Goal: Task Accomplishment & Management: Manage account settings

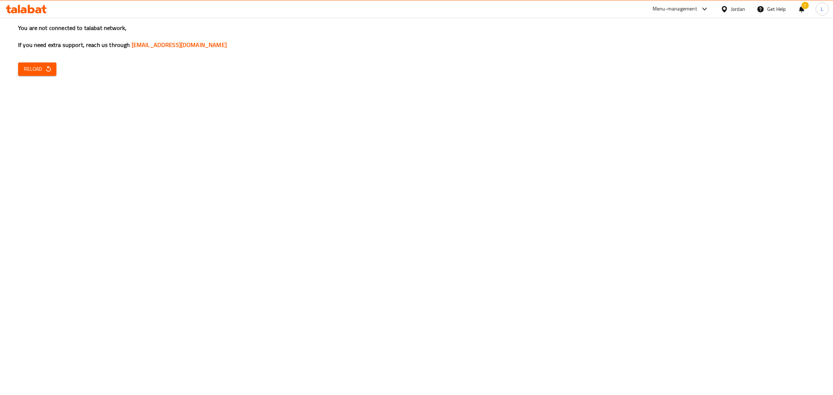
click at [41, 72] on span "Reload" at bounding box center [37, 69] width 27 height 9
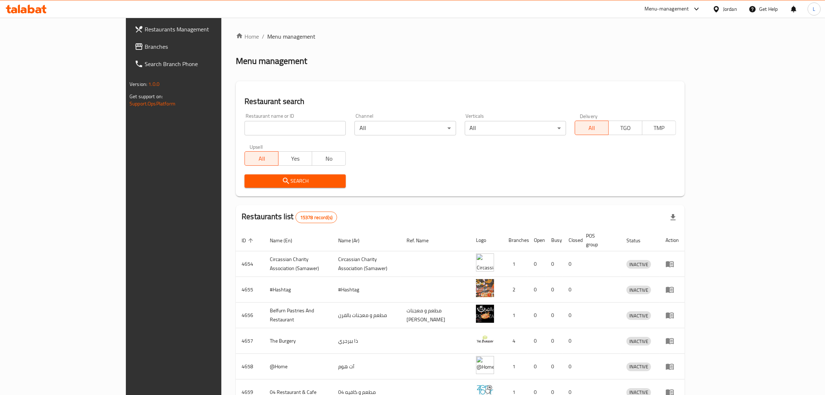
click at [247, 124] on input "search" at bounding box center [294, 128] width 101 height 14
paste input "730448"
type input "730448"
click at [145, 45] on span "Branches" at bounding box center [201, 46] width 113 height 9
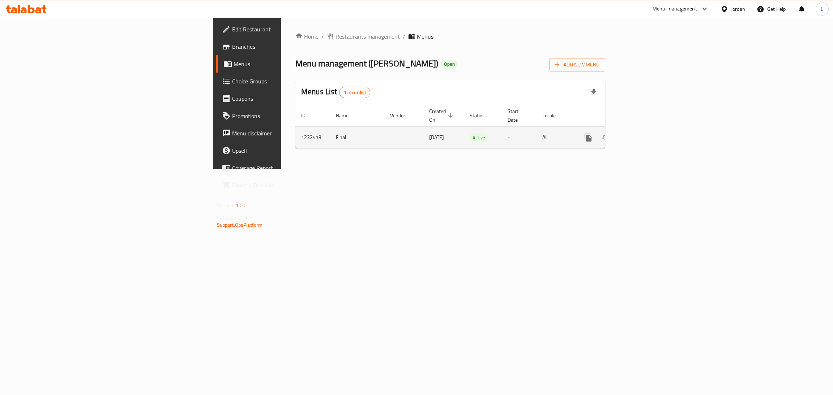
click at [645, 133] on icon "enhanced table" at bounding box center [640, 137] width 9 height 9
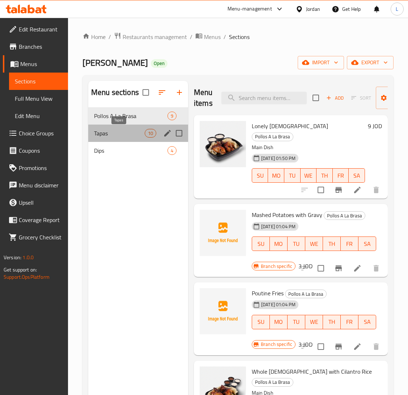
click at [114, 132] on span "Tapas" at bounding box center [119, 133] width 51 height 9
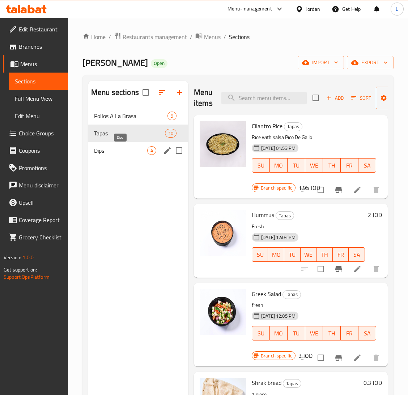
click at [119, 150] on span "Dips" at bounding box center [120, 150] width 53 height 9
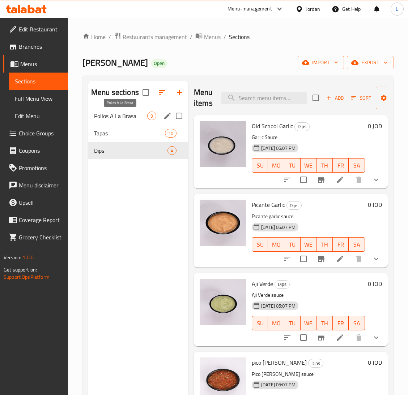
click at [110, 118] on span "Pollos A La Brasa" at bounding box center [120, 116] width 53 height 9
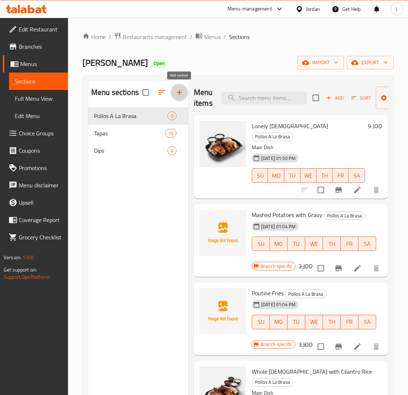
click at [179, 96] on icon "button" at bounding box center [179, 92] width 9 height 9
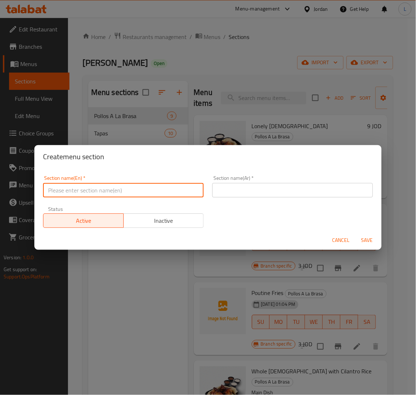
click at [166, 193] on input "text" at bounding box center [123, 190] width 161 height 14
type input "Drinks"
click at [355, 234] on button "Save" at bounding box center [366, 240] width 23 height 13
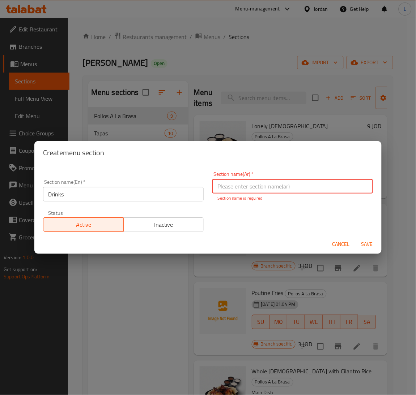
click at [164, 193] on input "Drinks" at bounding box center [123, 194] width 161 height 14
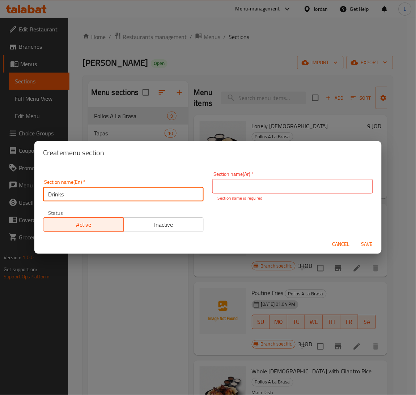
click at [164, 193] on input "Drinks" at bounding box center [123, 194] width 161 height 14
click at [296, 183] on input "text" at bounding box center [292, 186] width 161 height 14
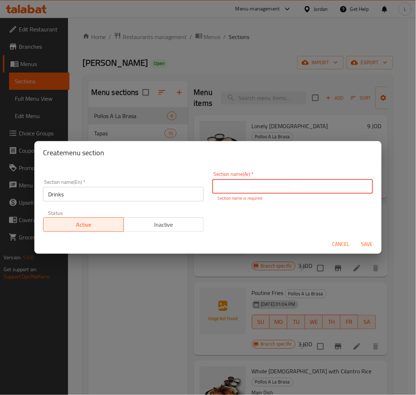
paste input "مشروبات"
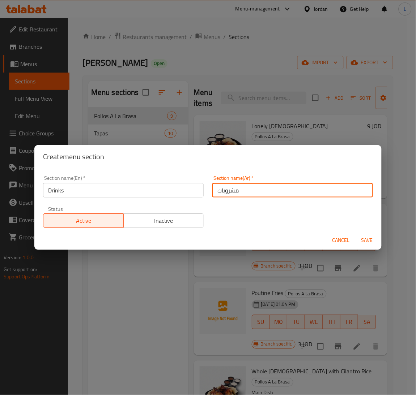
type input "مشروبات"
click at [367, 246] on button "Save" at bounding box center [366, 240] width 23 height 13
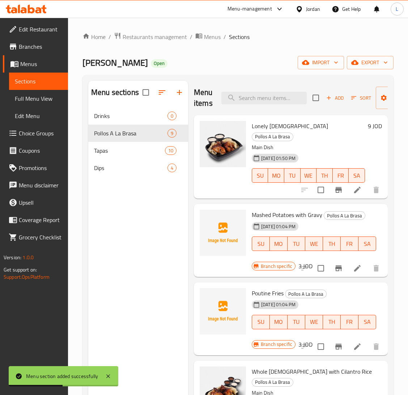
click at [163, 98] on button "button" at bounding box center [161, 92] width 17 height 17
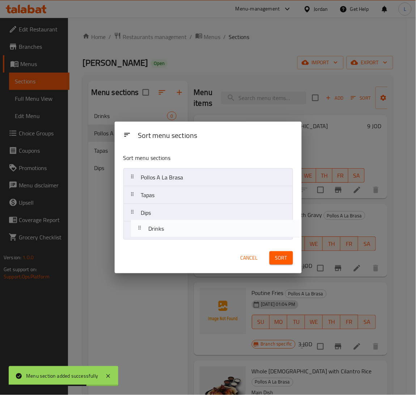
drag, startPoint x: 166, startPoint y: 180, endPoint x: 175, endPoint y: 234, distance: 54.9
click at [175, 234] on nav "Drinks Pollos A La Brasa Tapas Dips" at bounding box center [208, 204] width 170 height 72
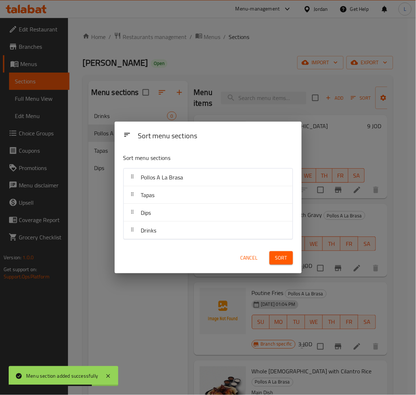
click at [285, 264] on button "Sort" at bounding box center [280, 258] width 23 height 13
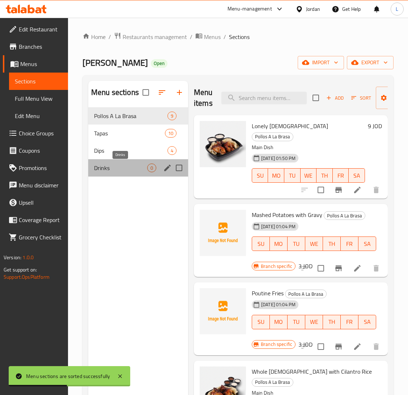
click at [122, 166] on span "Drinks" at bounding box center [120, 168] width 53 height 9
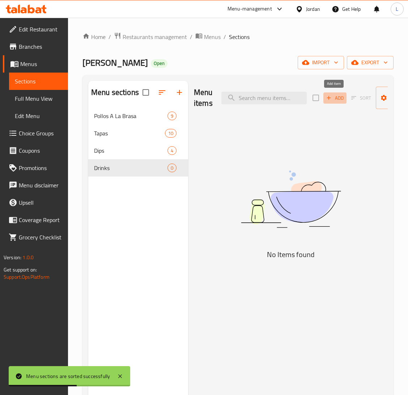
click at [335, 99] on span "Add" at bounding box center [335, 98] width 20 height 8
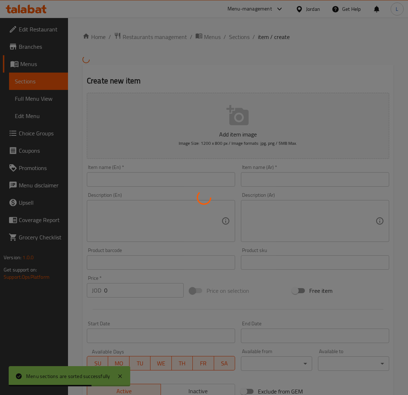
click at [276, 177] on div at bounding box center [204, 197] width 408 height 395
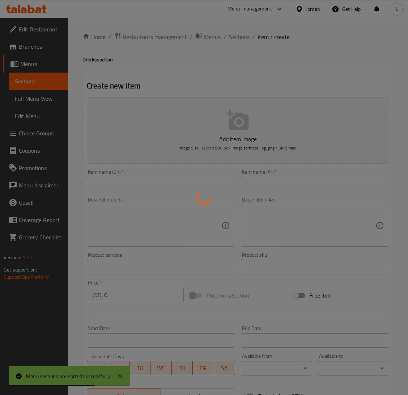
click at [129, 183] on div at bounding box center [204, 197] width 408 height 395
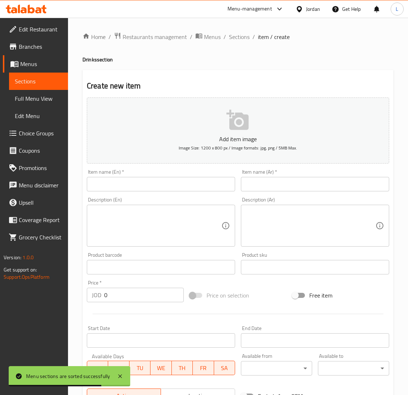
click at [274, 184] on input "text" at bounding box center [315, 184] width 148 height 14
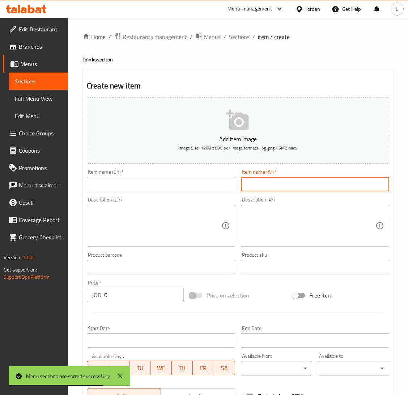
type input "d"
click at [274, 184] on input "text" at bounding box center [315, 184] width 148 height 14
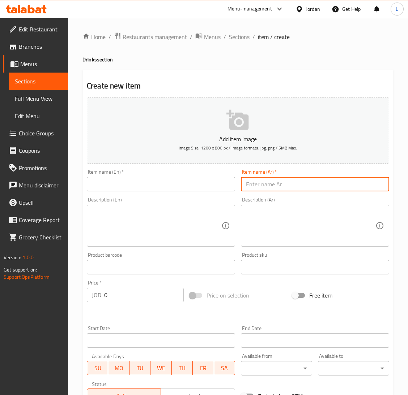
type input "ماتركس كولا"
click at [181, 187] on input "text" at bounding box center [161, 184] width 148 height 14
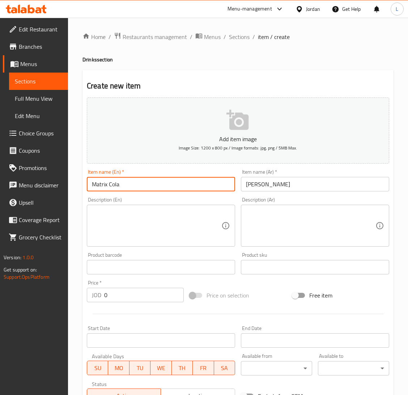
type input "Matrix Cola"
click at [141, 296] on input "0" at bounding box center [144, 295] width 80 height 14
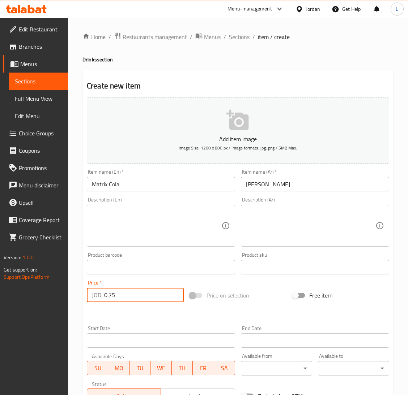
type input "0.75"
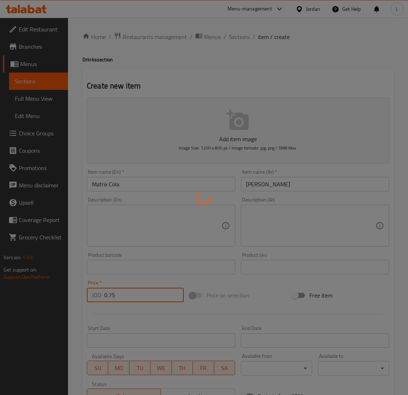
type input "0"
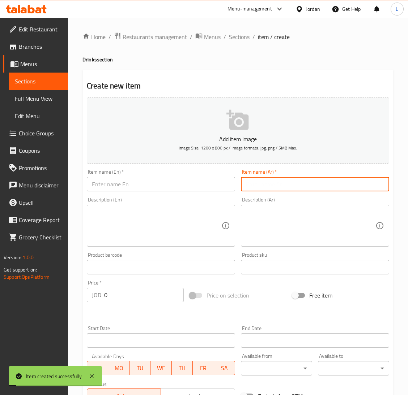
click at [274, 191] on input "text" at bounding box center [315, 184] width 148 height 14
click at [203, 185] on input "text" at bounding box center [161, 184] width 148 height 14
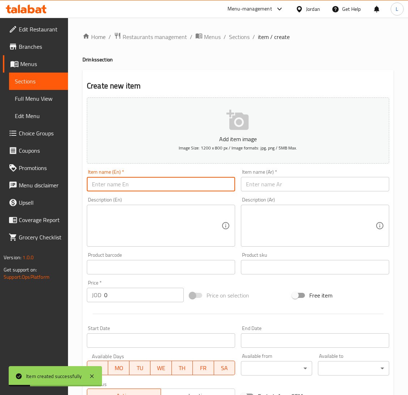
type input "a"
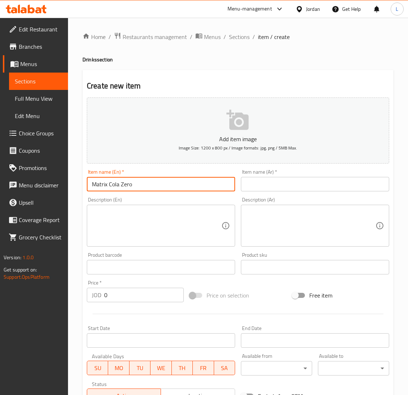
click at [170, 184] on input "Matrix Cola Zero" at bounding box center [161, 184] width 148 height 14
type input "Matrix Cola Zero"
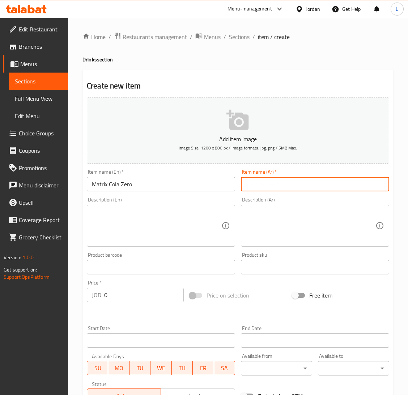
click at [284, 183] on input "text" at bounding box center [315, 184] width 148 height 14
type input "d"
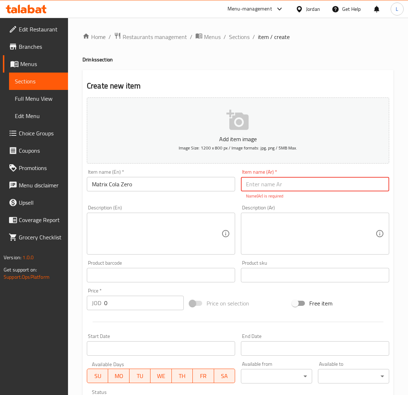
click at [284, 183] on input "text" at bounding box center [315, 184] width 148 height 14
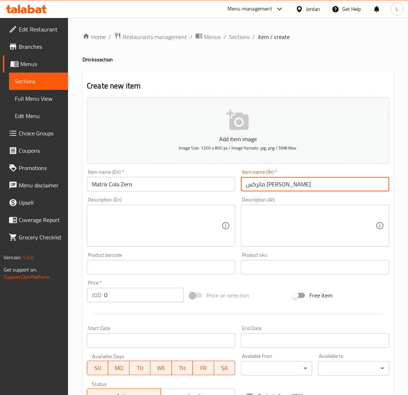
type input "ماتركس كولا زيرو"
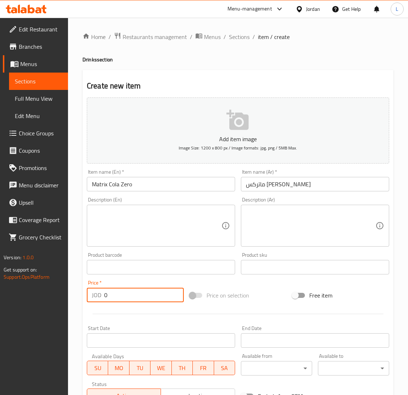
click at [134, 294] on input "0" at bounding box center [144, 295] width 80 height 14
type input "0.75"
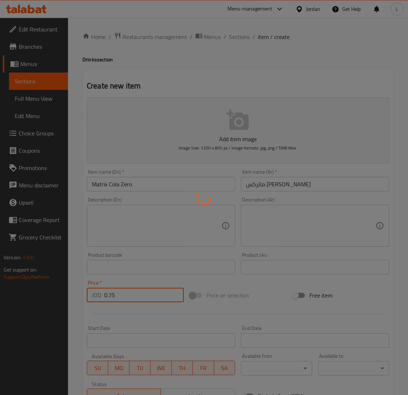
type input "0"
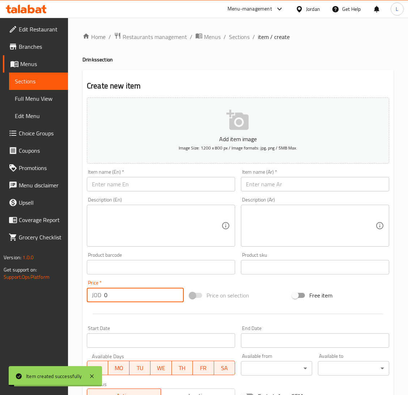
click at [279, 189] on input "text" at bounding box center [315, 184] width 148 height 14
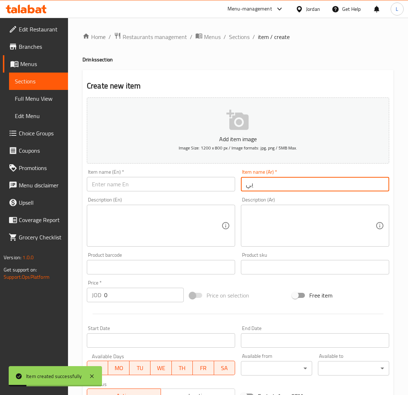
type input "ي"
type input "ماتركس اب"
click at [203, 186] on input "text" at bounding box center [161, 184] width 148 height 14
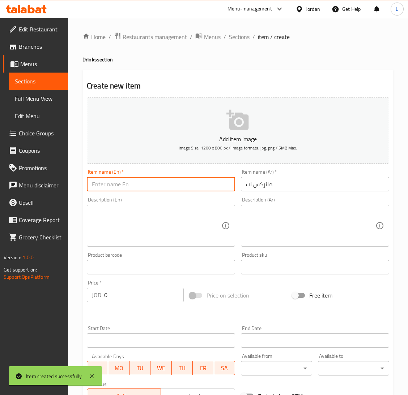
type input "ة"
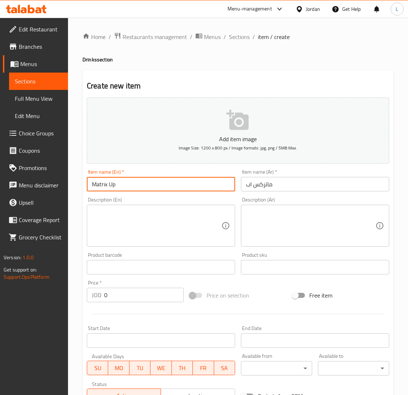
type input "Matrix Up"
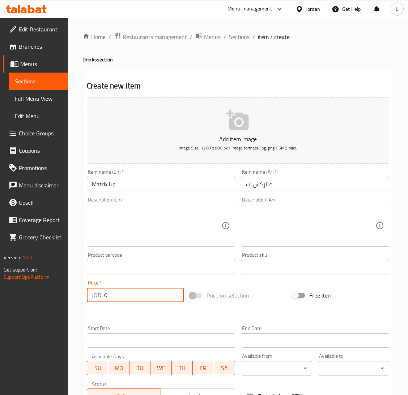
click at [123, 295] on input "0" at bounding box center [144, 295] width 80 height 14
type input "0.75"
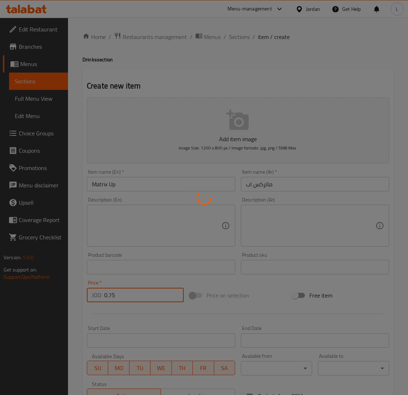
click at [292, 183] on div at bounding box center [204, 197] width 408 height 395
type input "0"
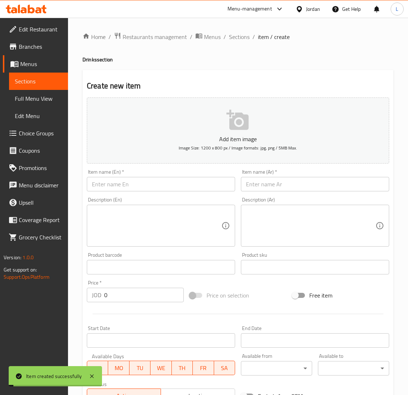
click at [204, 183] on input "text" at bounding box center [161, 184] width 148 height 14
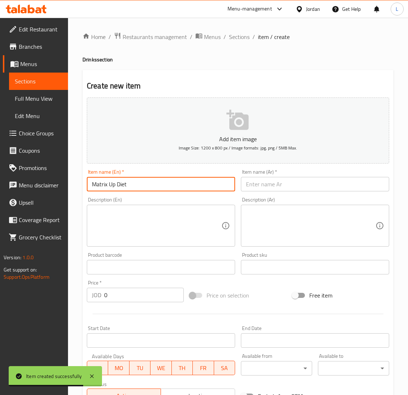
type input "Matrix Up Diet"
click at [271, 185] on input "text" at bounding box center [315, 184] width 148 height 14
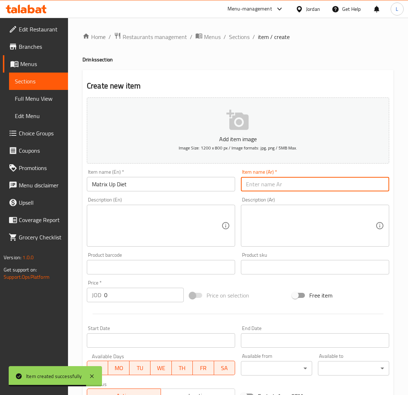
type input "d"
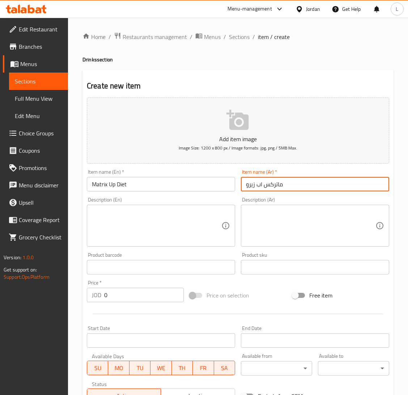
type input "ماتركس اب زيرو"
click at [153, 185] on input "Matrix Up Diet" at bounding box center [161, 184] width 148 height 14
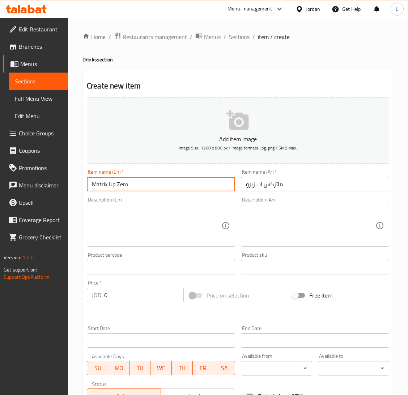
type input "Matrix Up Zero"
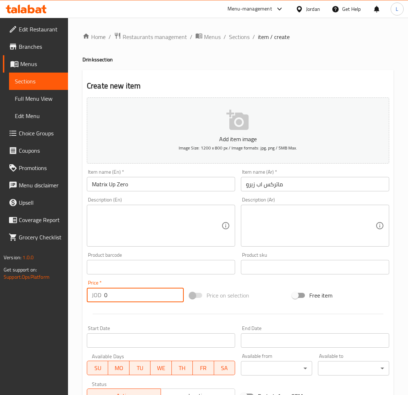
click at [143, 294] on input "0" at bounding box center [144, 295] width 80 height 14
type input "0.75"
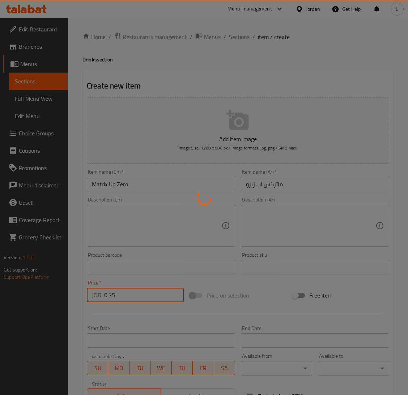
type input "0"
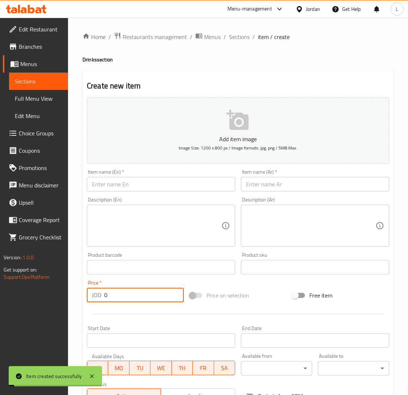
click at [355, 187] on input "text" at bounding box center [315, 184] width 148 height 14
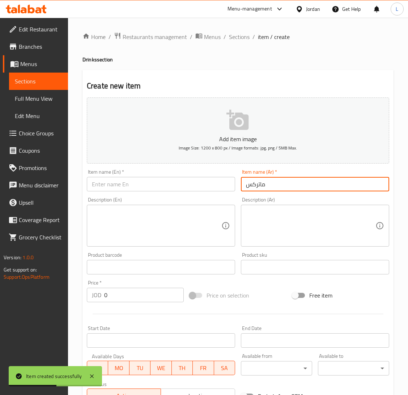
type input "ماتركس اورانج"
drag, startPoint x: 128, startPoint y: 181, endPoint x: 132, endPoint y: 184, distance: 4.6
click at [129, 181] on input "text" at bounding box center [161, 184] width 148 height 14
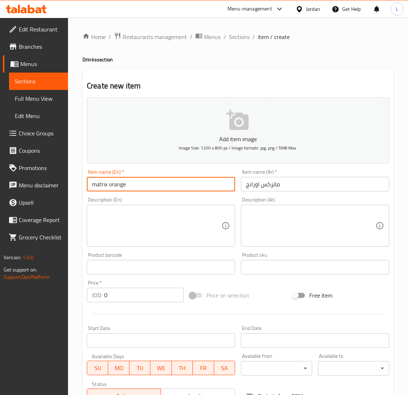
click at [96, 187] on input "matrix orange" at bounding box center [161, 184] width 148 height 14
click at [110, 184] on input "Matrix orange" at bounding box center [161, 184] width 148 height 14
click at [111, 185] on input "Matrix orange" at bounding box center [161, 184] width 148 height 14
type input "Matrix Orange"
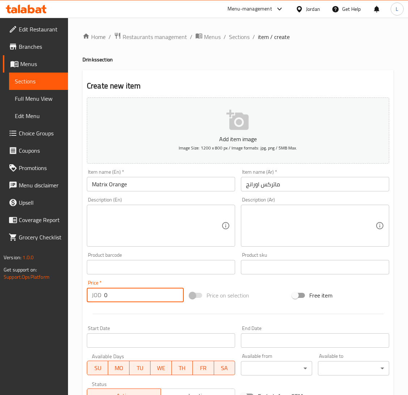
click at [140, 291] on input "0" at bounding box center [144, 295] width 80 height 14
type input "0.75"
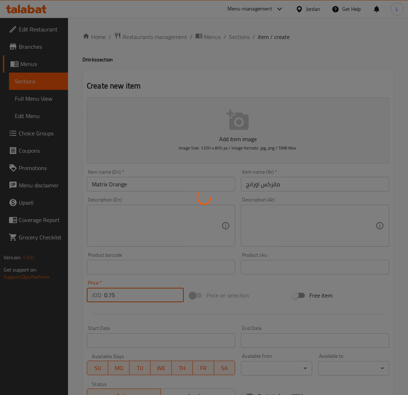
type input "0"
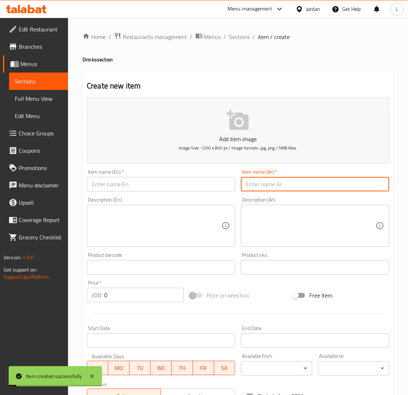
click at [297, 191] on input "text" at bounding box center [315, 184] width 148 height 14
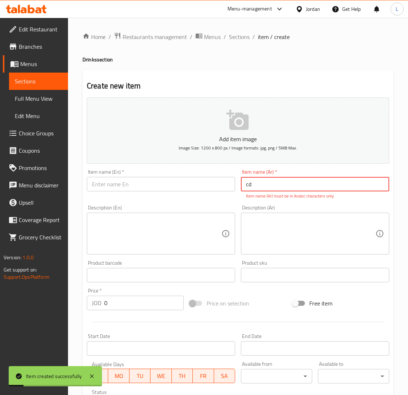
type input "c"
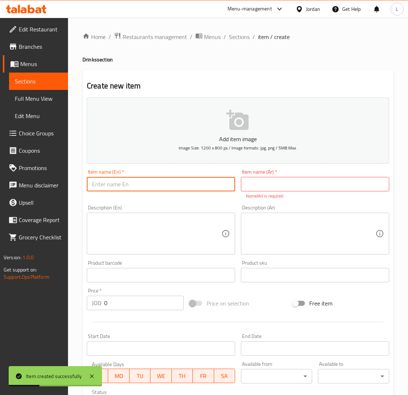
click at [218, 191] on input "text" at bounding box center [161, 184] width 148 height 14
click at [218, 191] on input "Shaninah" at bounding box center [161, 184] width 148 height 14
type input "Shaninah"
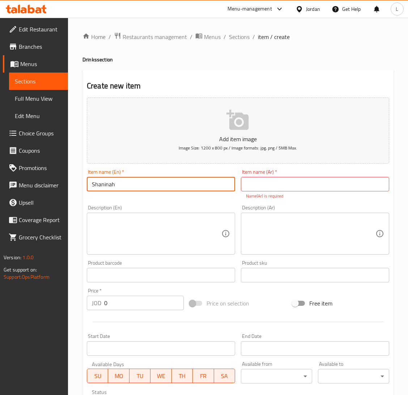
click at [305, 189] on input "text" at bounding box center [315, 184] width 148 height 14
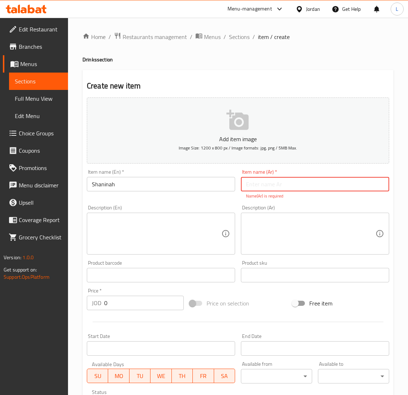
paste input "شنينة"
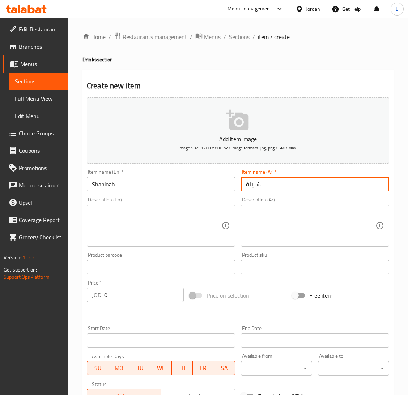
type input "شنينة"
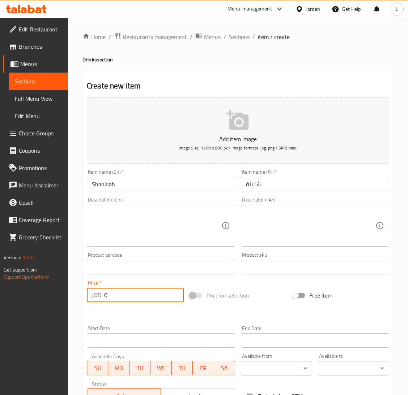
click at [149, 294] on input "0" at bounding box center [144, 295] width 80 height 14
type input "0.95"
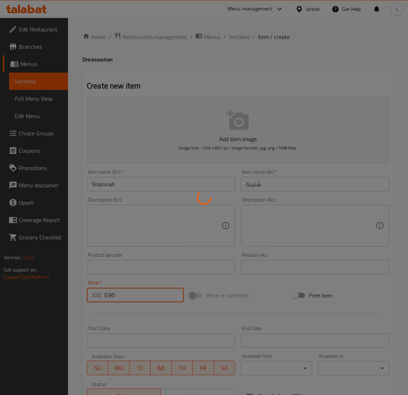
type input "0"
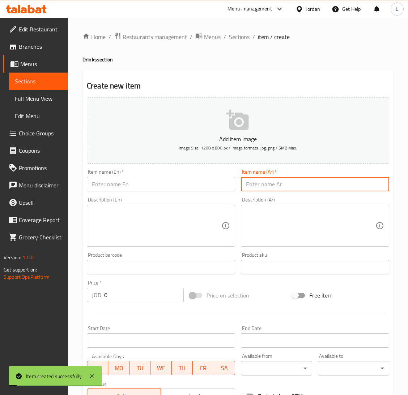
click at [277, 184] on input "text" at bounding box center [315, 184] width 148 height 14
click at [204, 185] on input "text" at bounding box center [161, 184] width 148 height 14
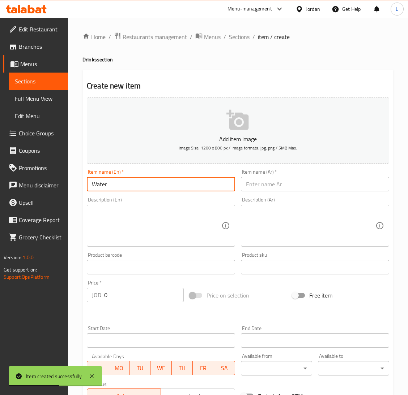
click at [204, 185] on input "Water" at bounding box center [161, 184] width 148 height 14
type input "Water"
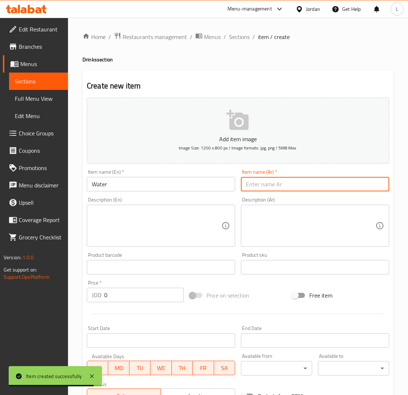
drag, startPoint x: 320, startPoint y: 185, endPoint x: 313, endPoint y: 189, distance: 8.3
click at [320, 185] on input "text" at bounding box center [315, 184] width 148 height 14
paste input "ماء"
type input "ماء"
click at [151, 298] on input "0" at bounding box center [144, 295] width 80 height 14
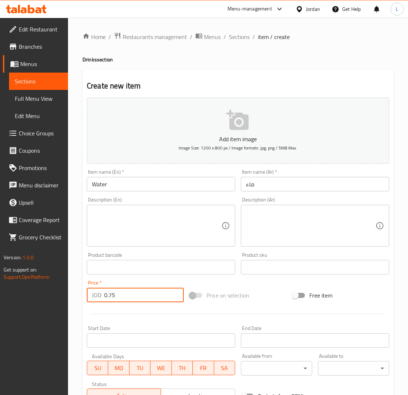
type input "0.75"
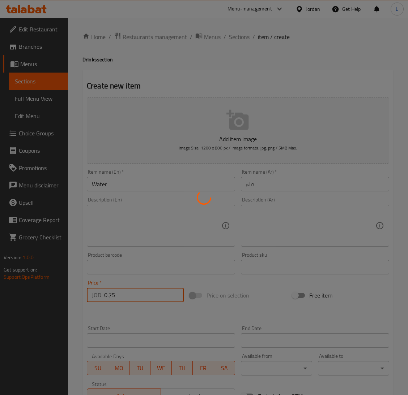
type input "0"
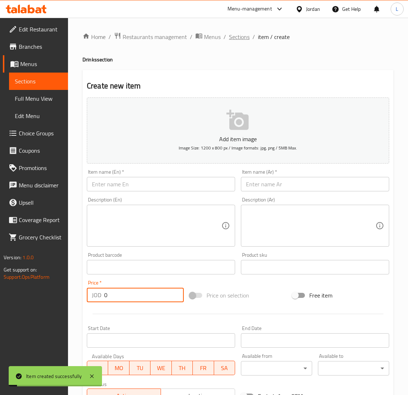
click at [231, 35] on span "Sections" at bounding box center [239, 37] width 21 height 9
